Goal: Information Seeking & Learning: Learn about a topic

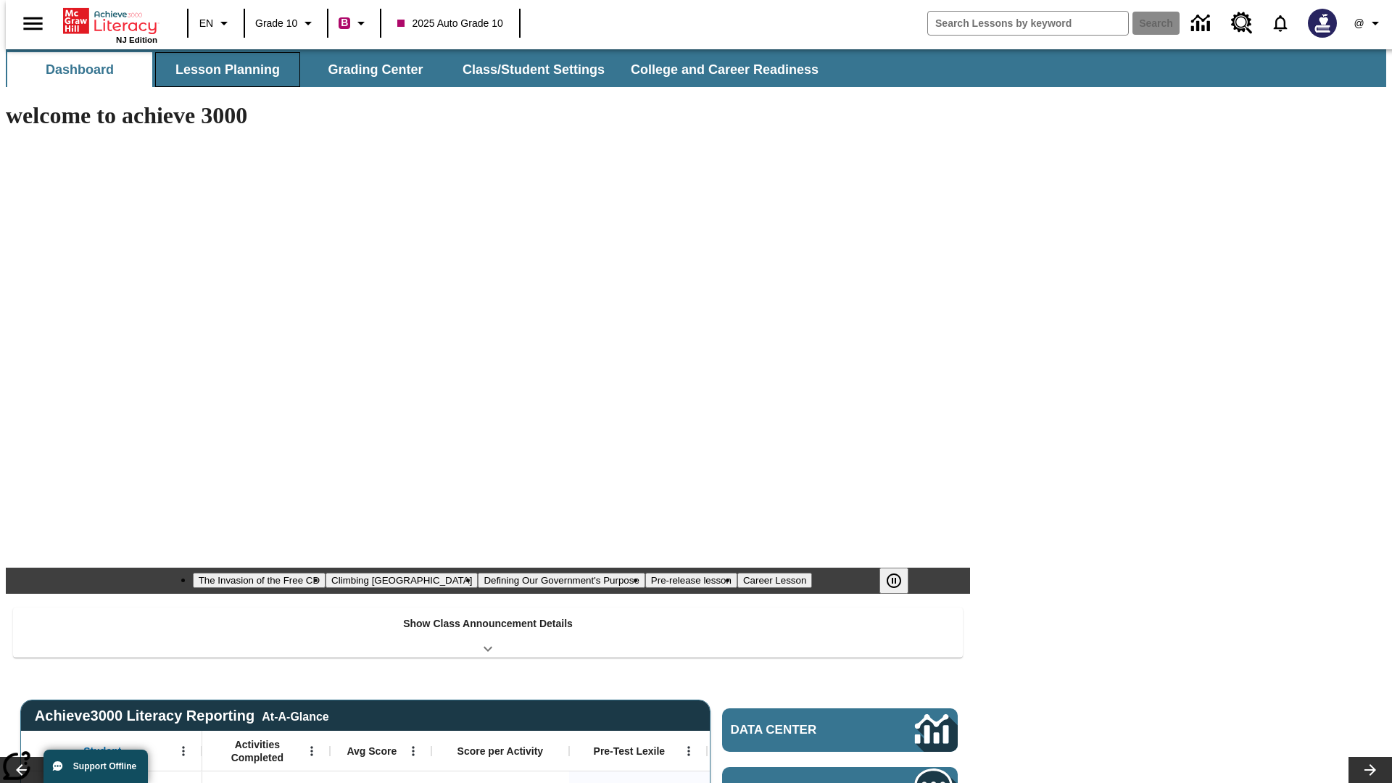
click at [222, 70] on button "Lesson Planning" at bounding box center [227, 69] width 145 height 35
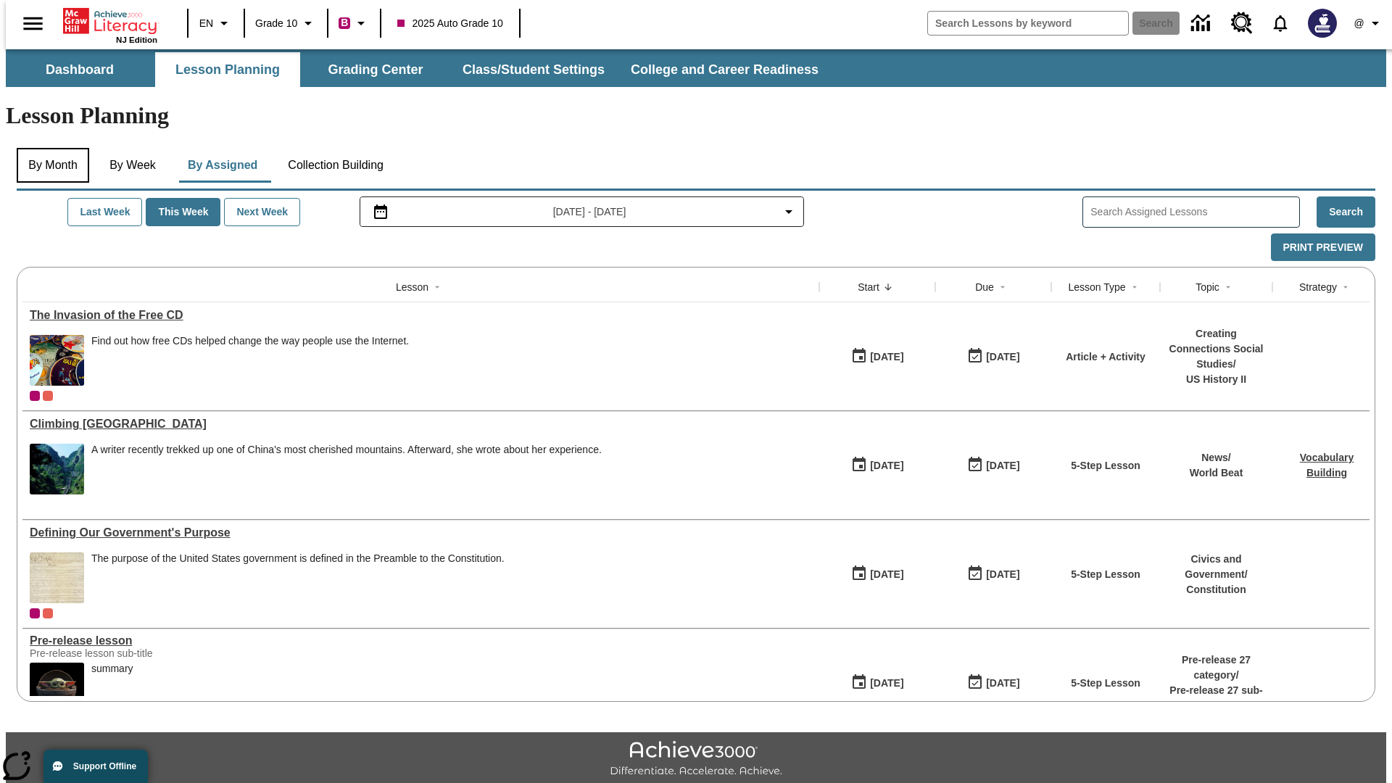
click at [49, 148] on button "By Month" at bounding box center [53, 165] width 72 height 35
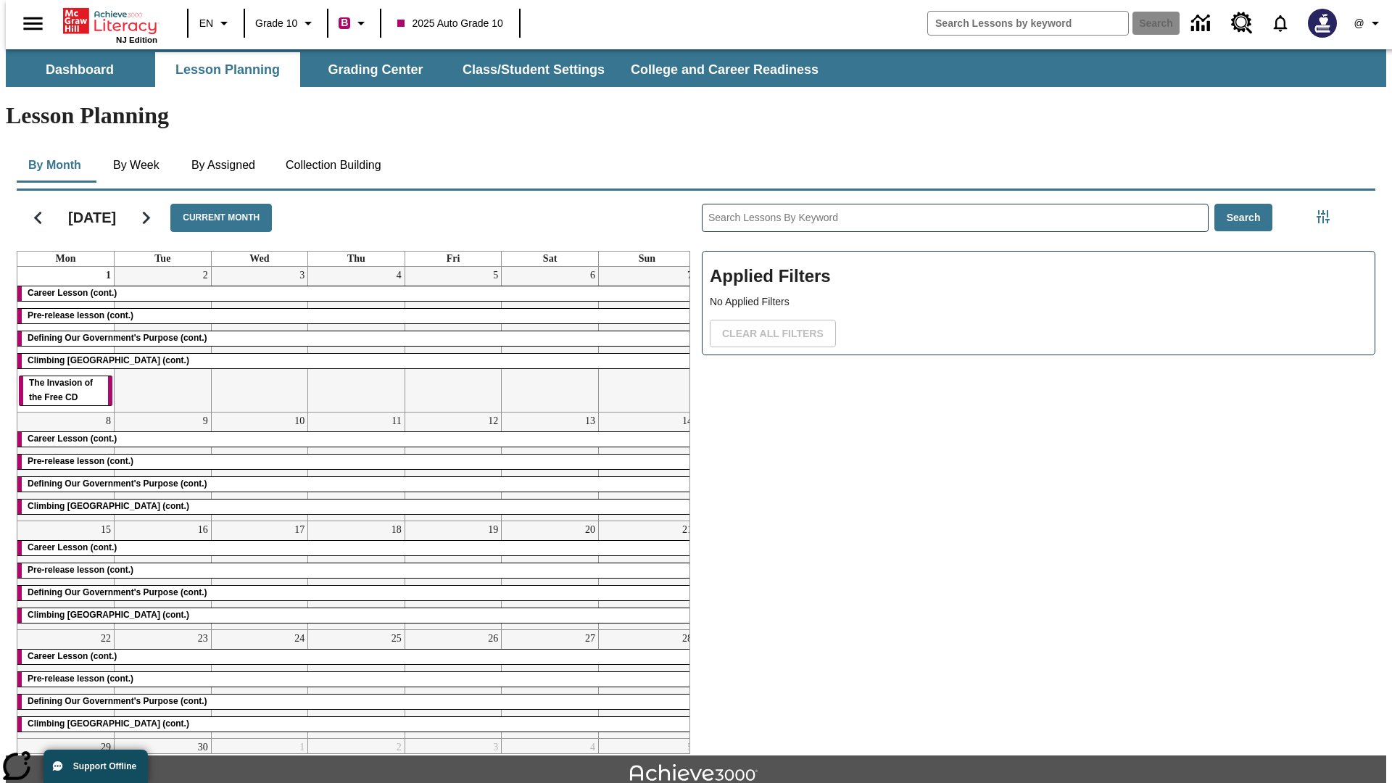
click at [350, 286] on div "Career Lesson (cont.)" at bounding box center [356, 293] width 678 height 14
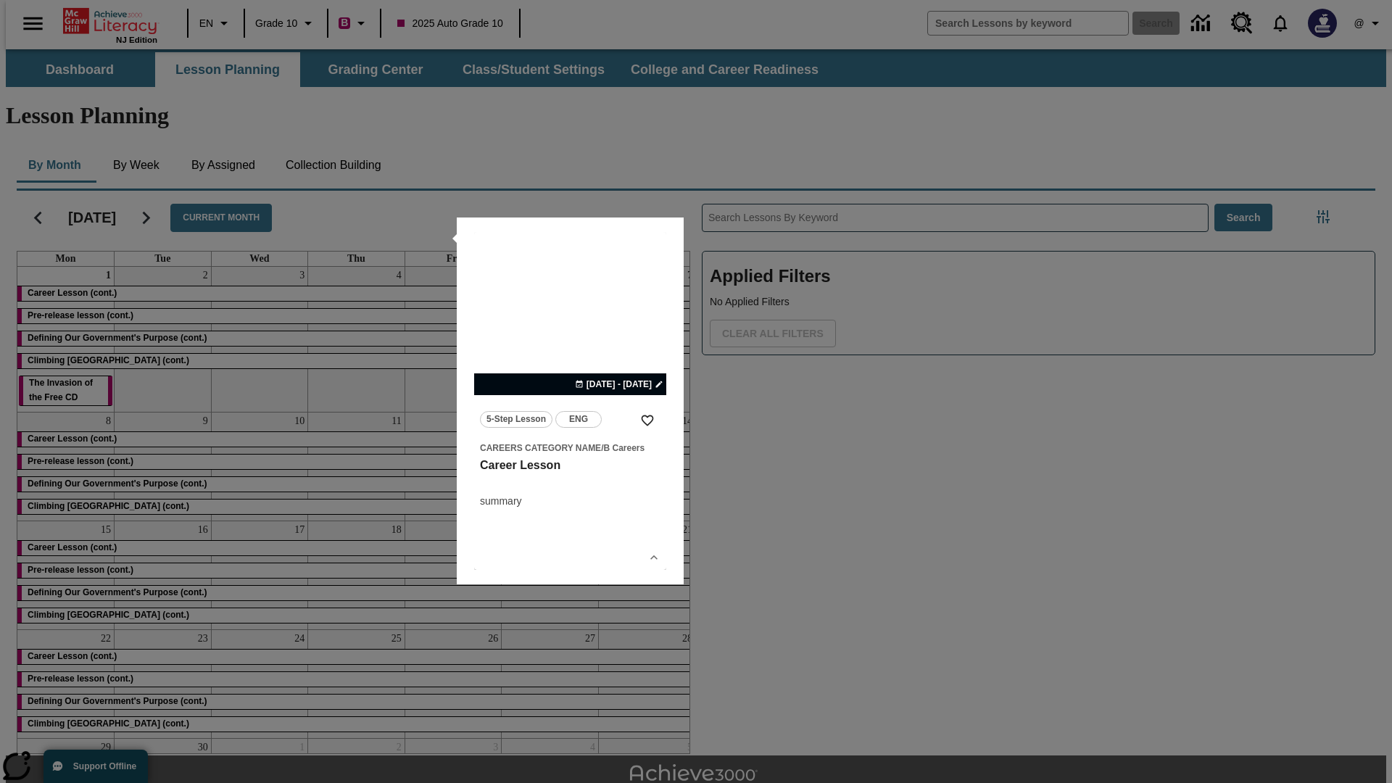
scroll to position [32, 0]
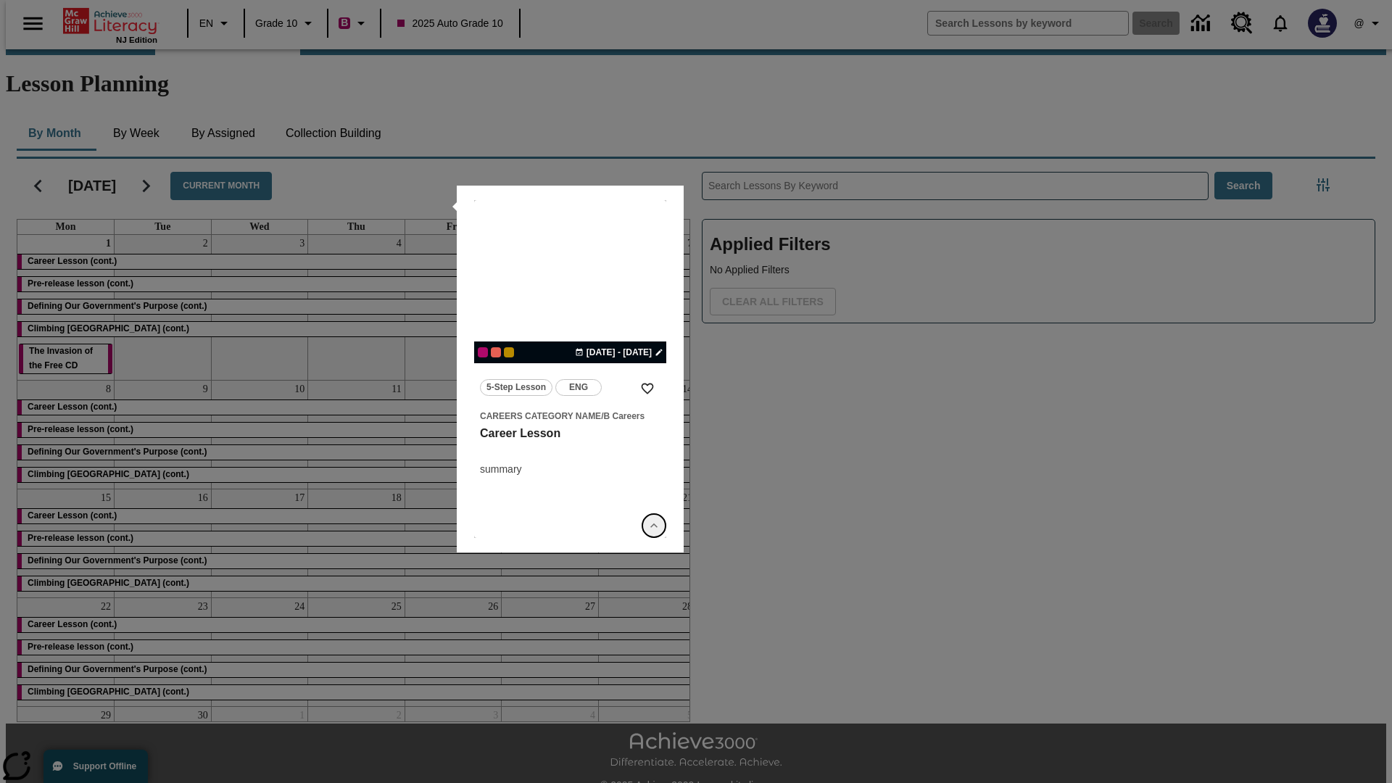
click at [654, 526] on icon "Show Details" at bounding box center [654, 525] width 14 height 14
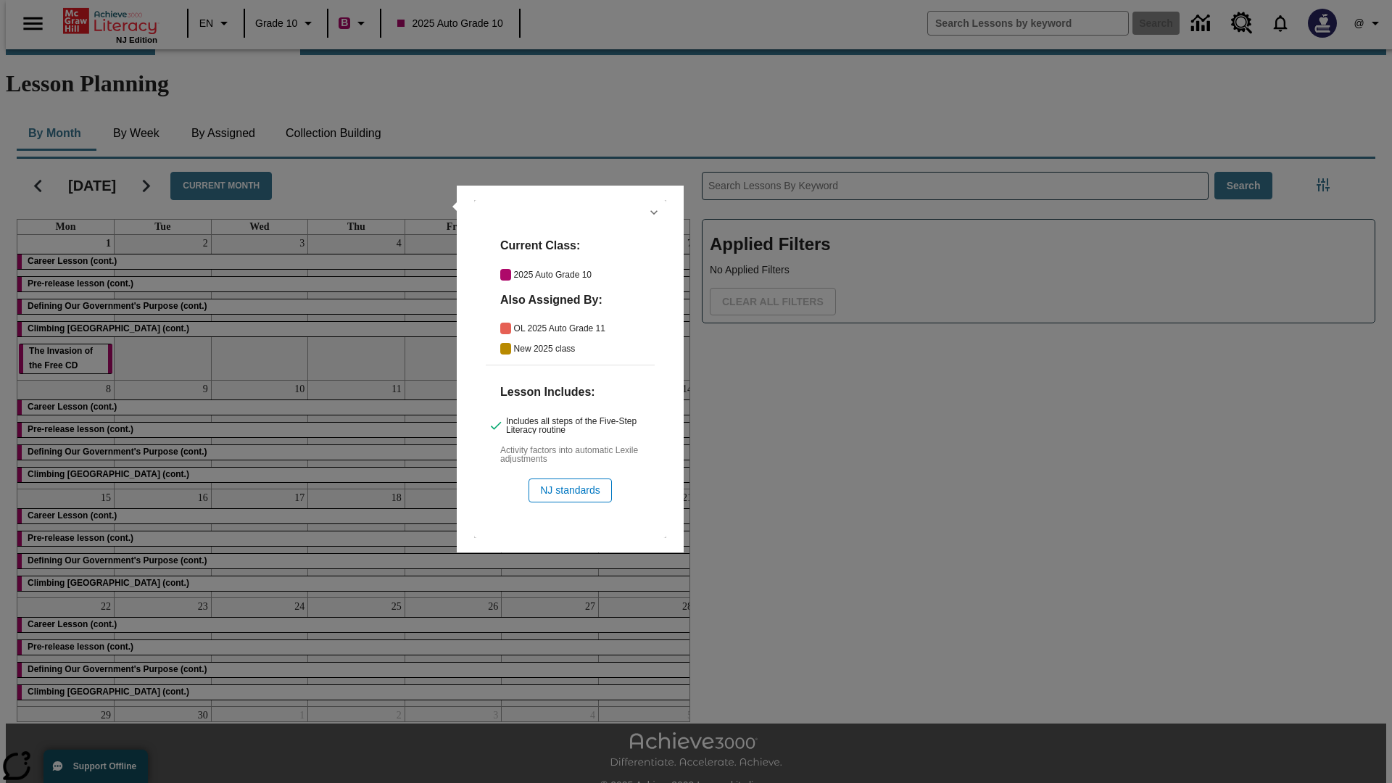
click at [654, 212] on icon "Hide Details" at bounding box center [654, 212] width 14 height 14
